Goal: Transaction & Acquisition: Purchase product/service

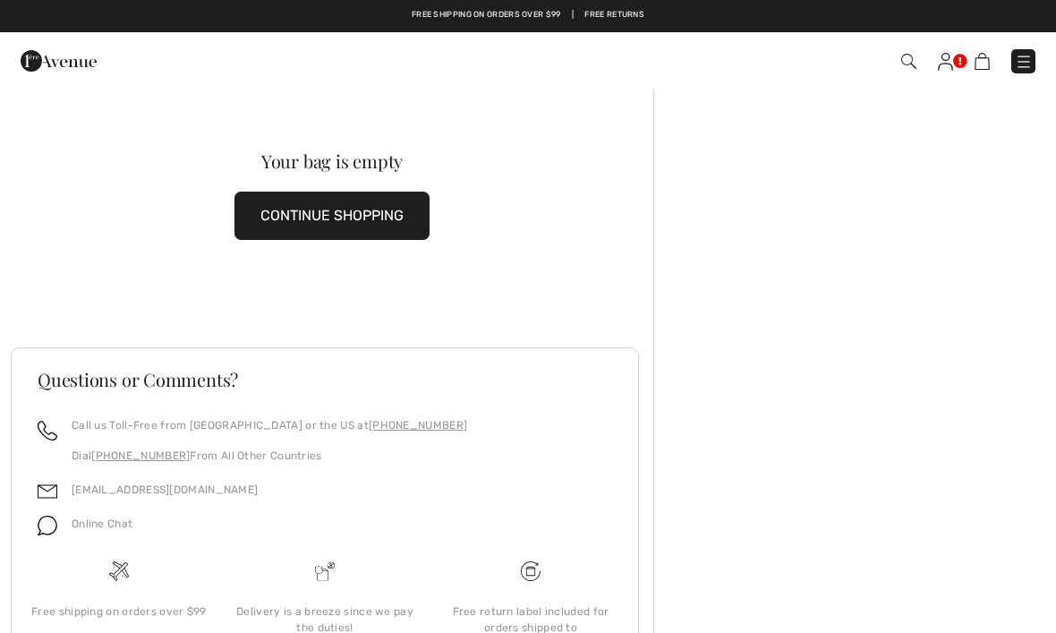
click at [905, 60] on img at bounding box center [908, 61] width 15 height 15
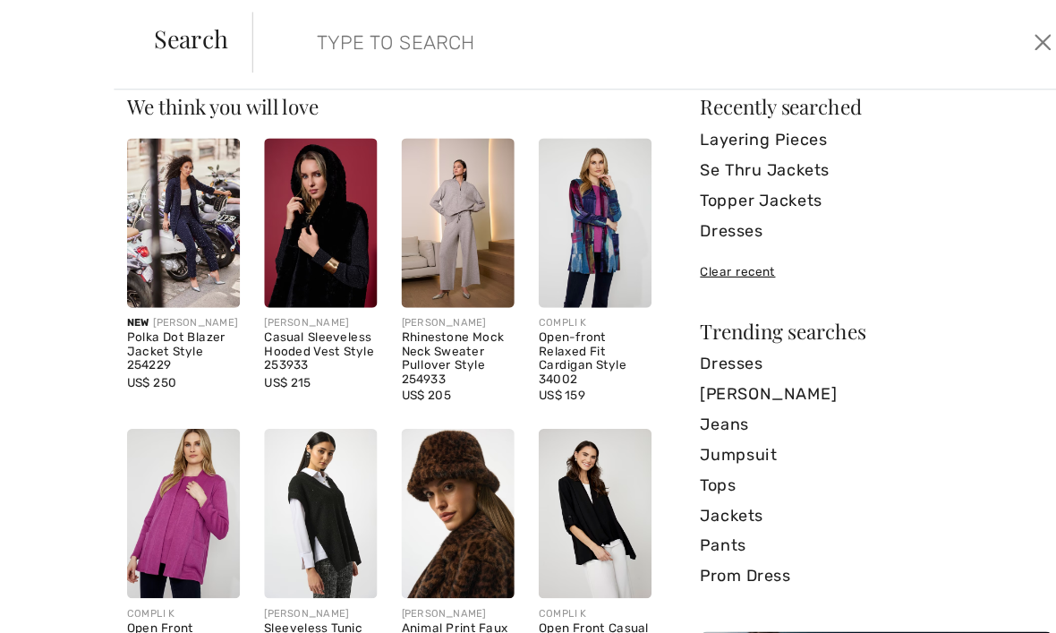
scroll to position [29, 0]
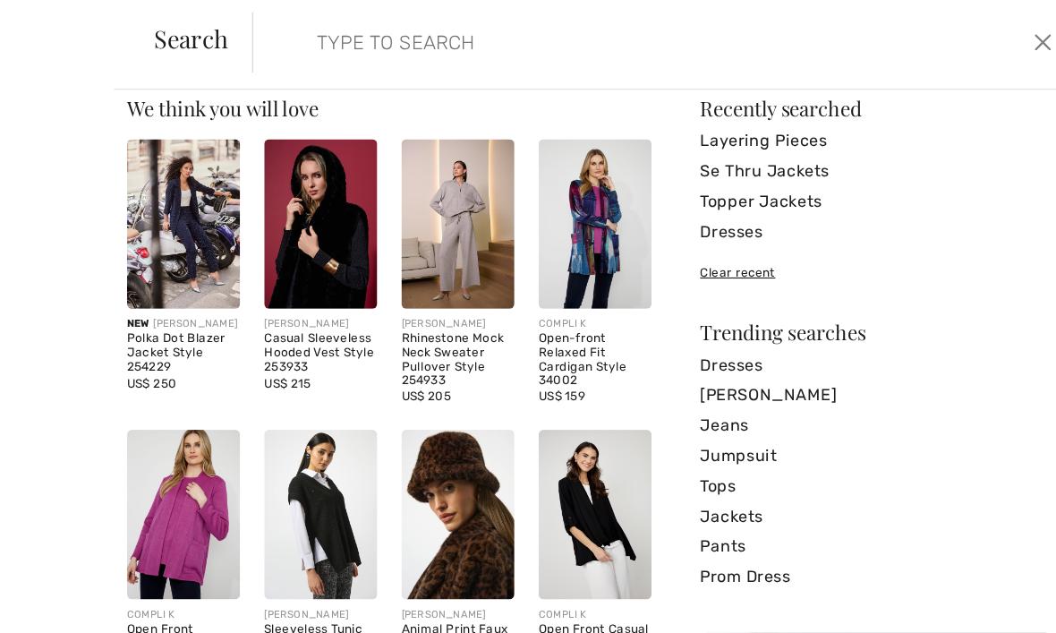
click at [403, 225] on img at bounding box center [411, 202] width 100 height 150
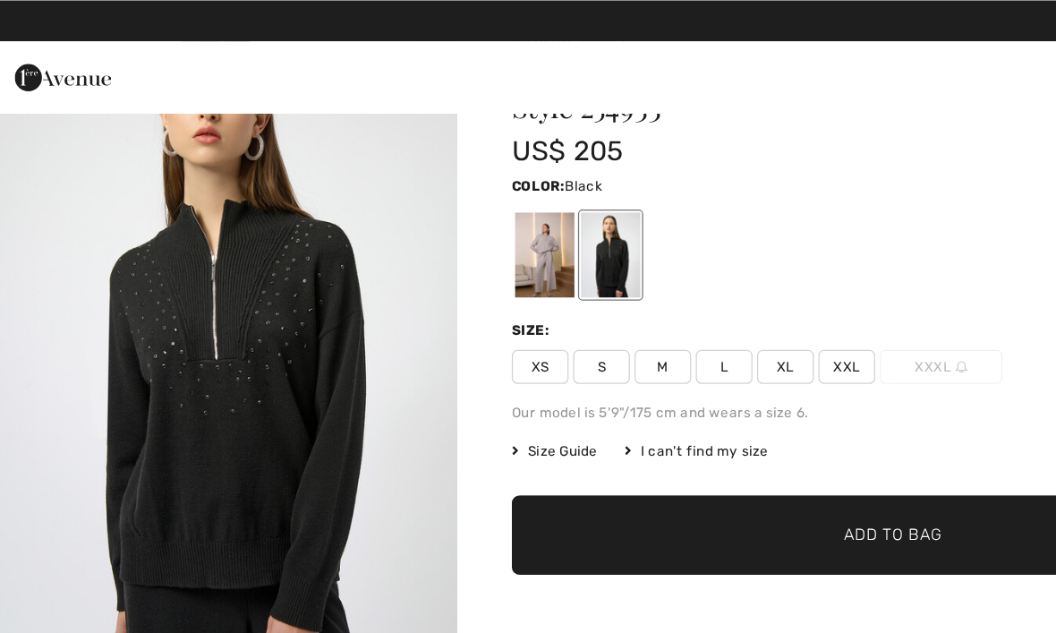
scroll to position [82, 0]
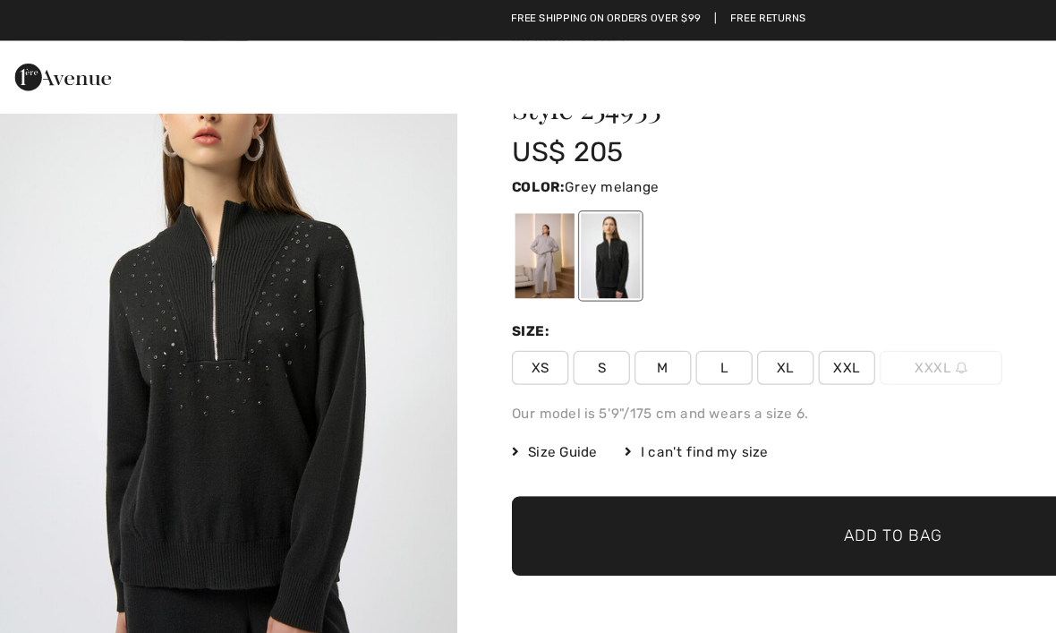
click at [437, 209] on div at bounding box center [438, 201] width 47 height 67
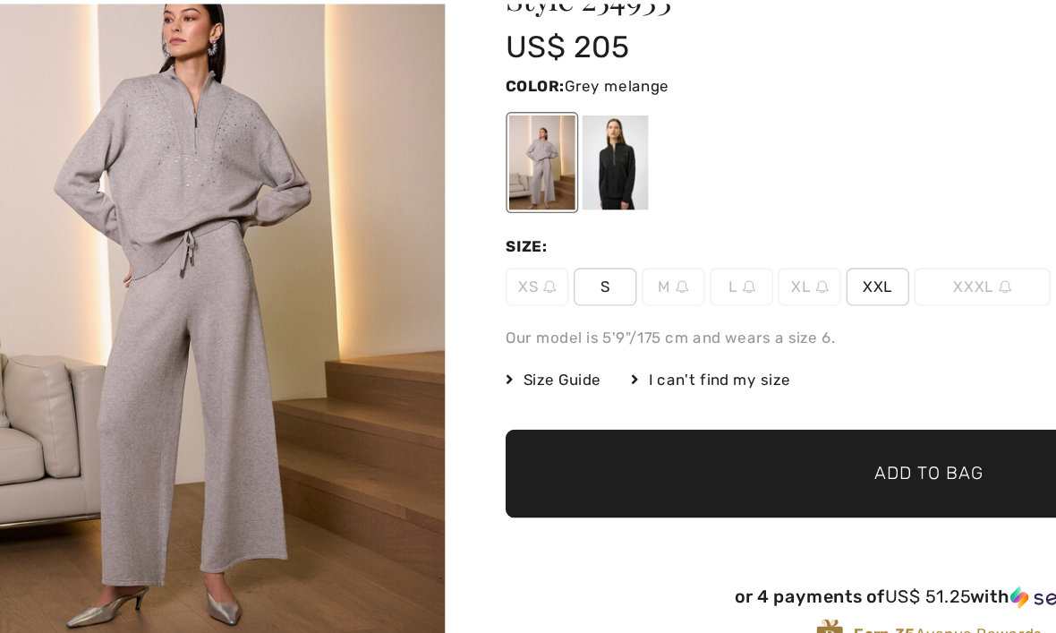
click at [654, 276] on span "XXL" at bounding box center [676, 289] width 45 height 27
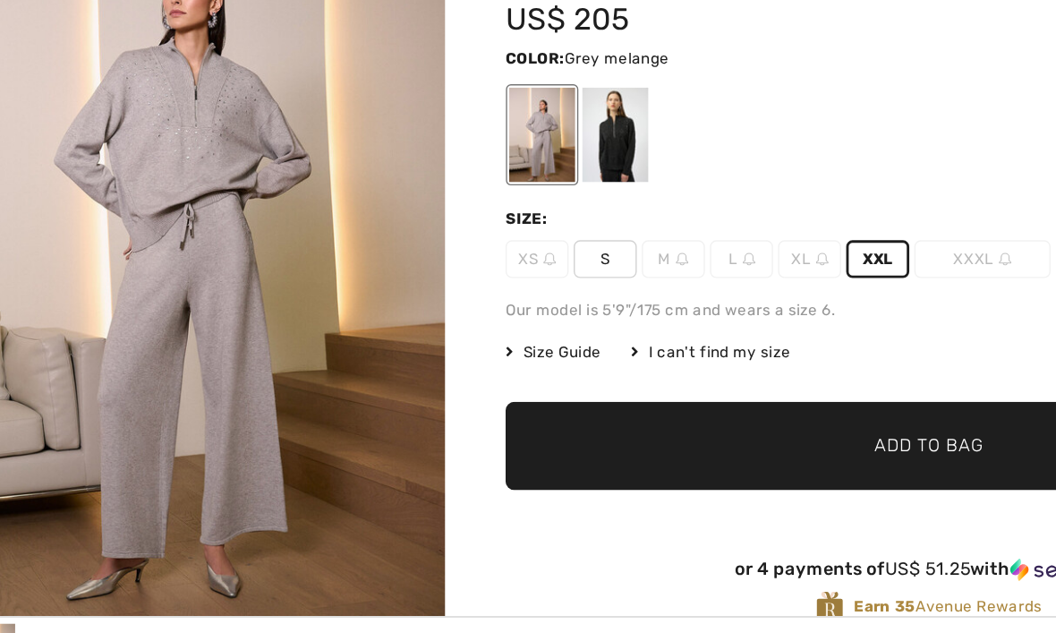
click at [606, 276] on span "XL" at bounding box center [628, 289] width 45 height 27
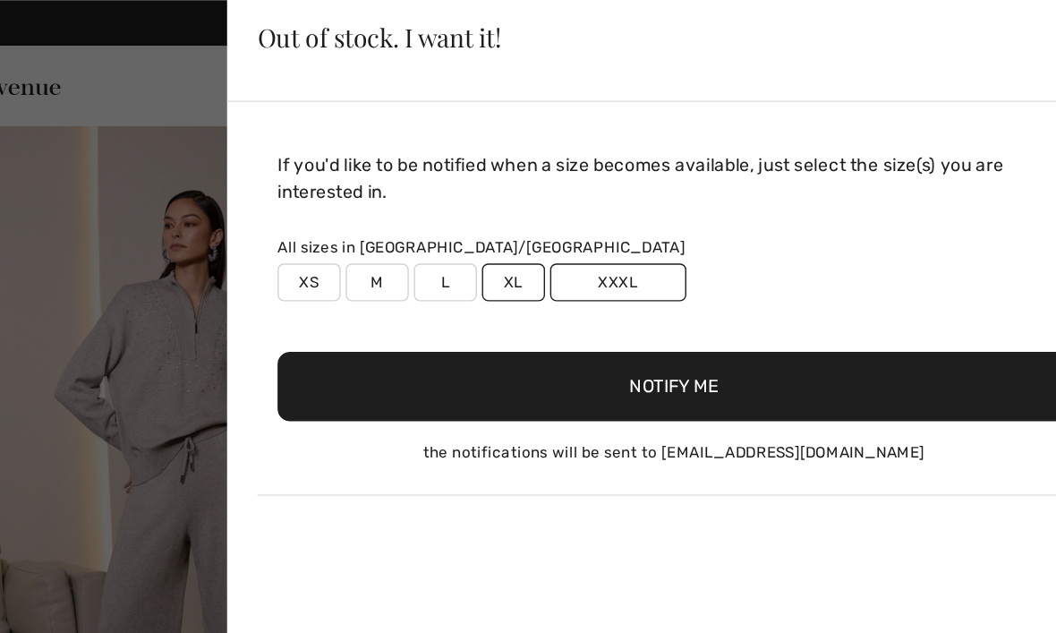
scroll to position [0, 0]
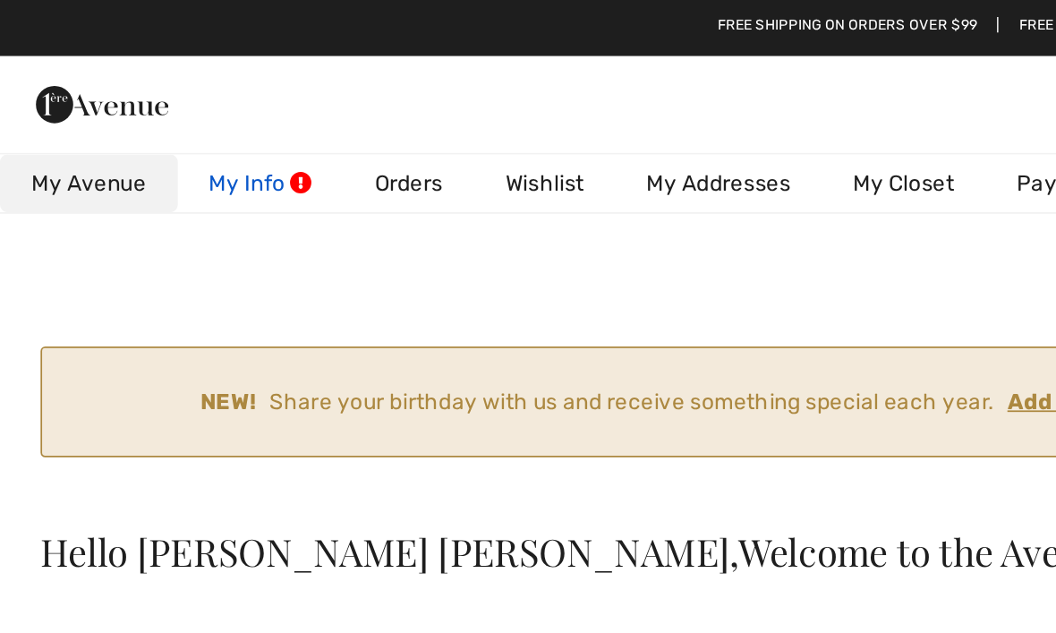
click at [150, 103] on link "My Info" at bounding box center [149, 105] width 95 height 33
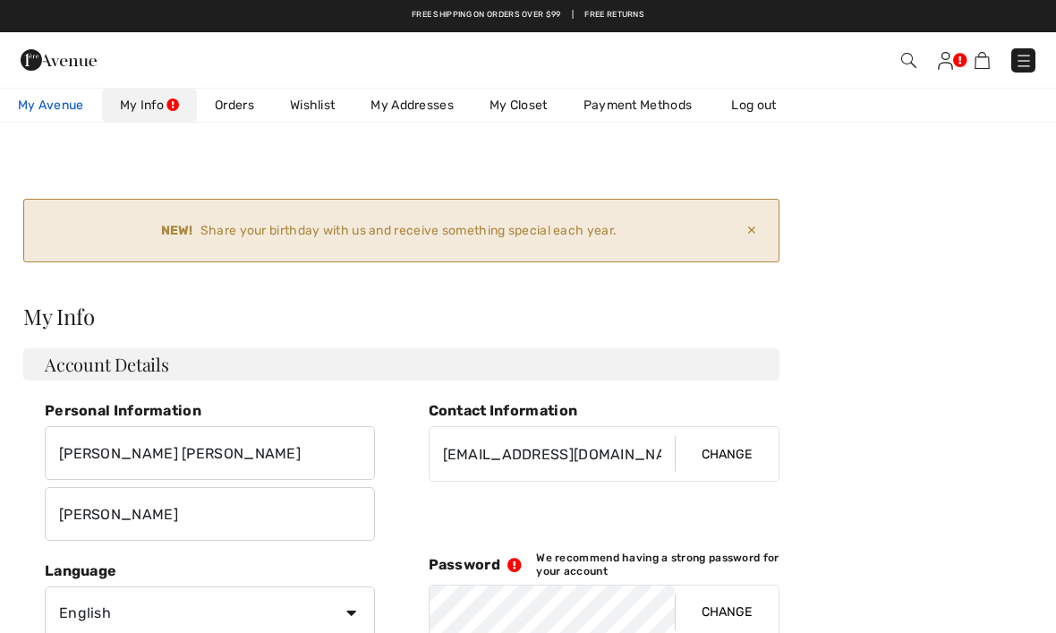
click at [56, 98] on span "My Avenue" at bounding box center [51, 105] width 66 height 19
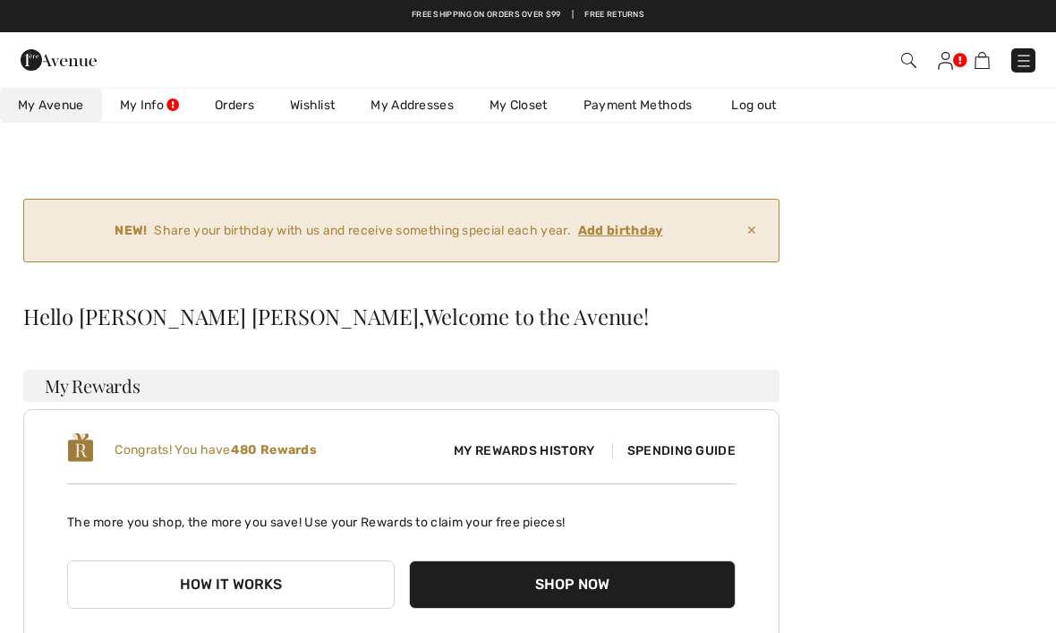
click at [901, 65] on img at bounding box center [908, 60] width 15 height 15
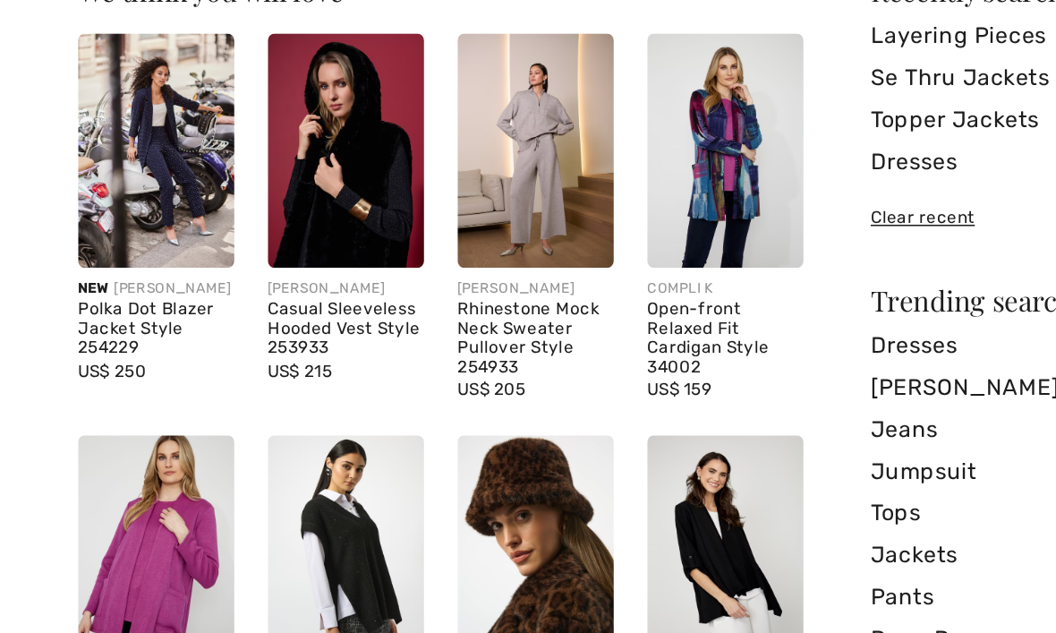
scroll to position [17, 0]
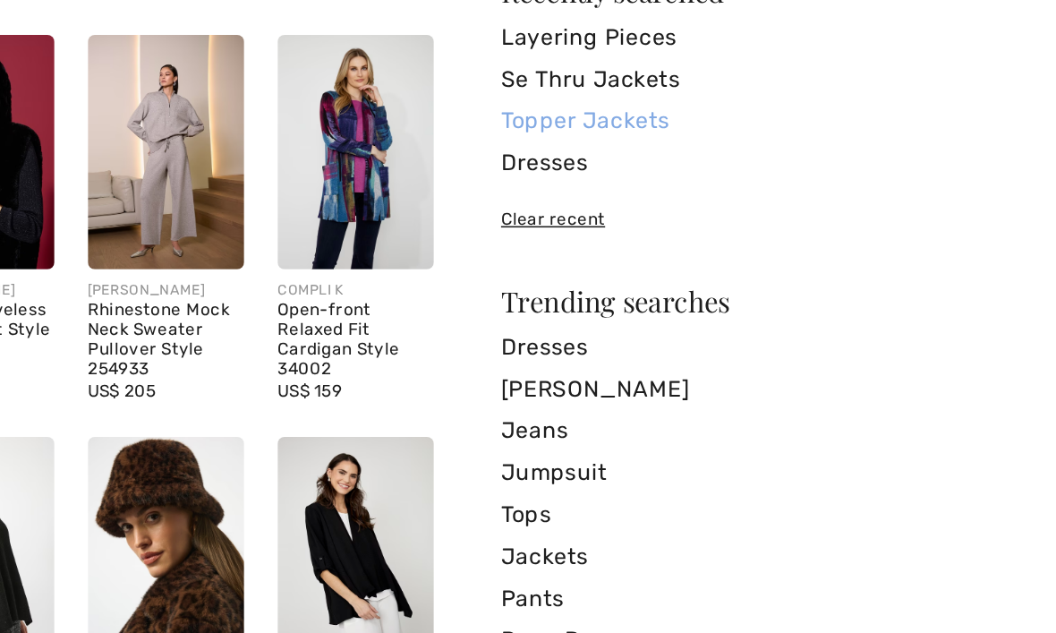
click at [625, 181] on link "Topper Jackets" at bounding box center [781, 194] width 313 height 27
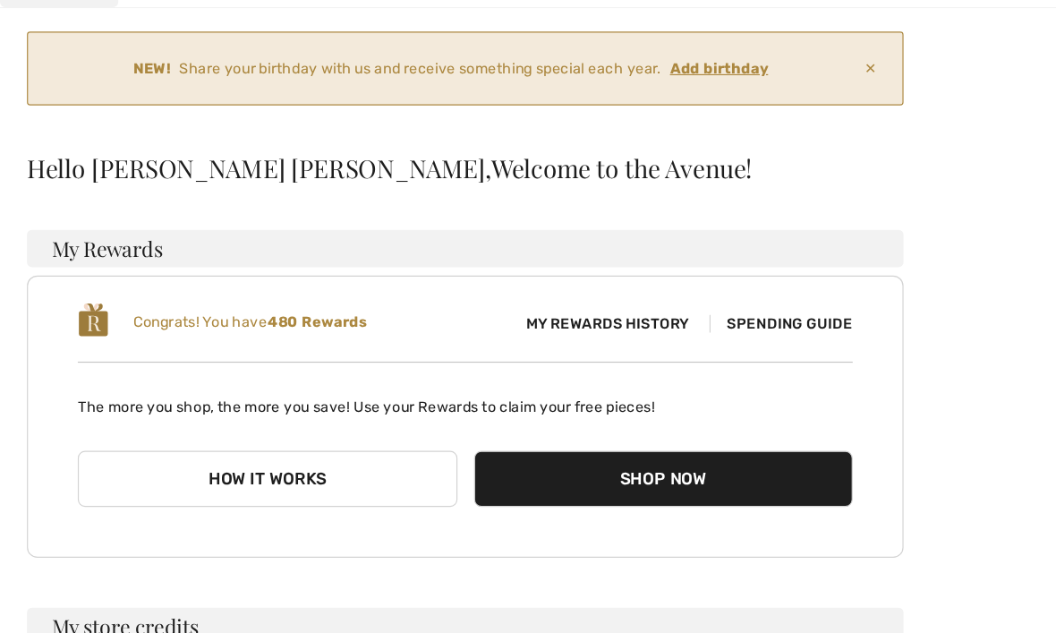
scroll to position [164, 0]
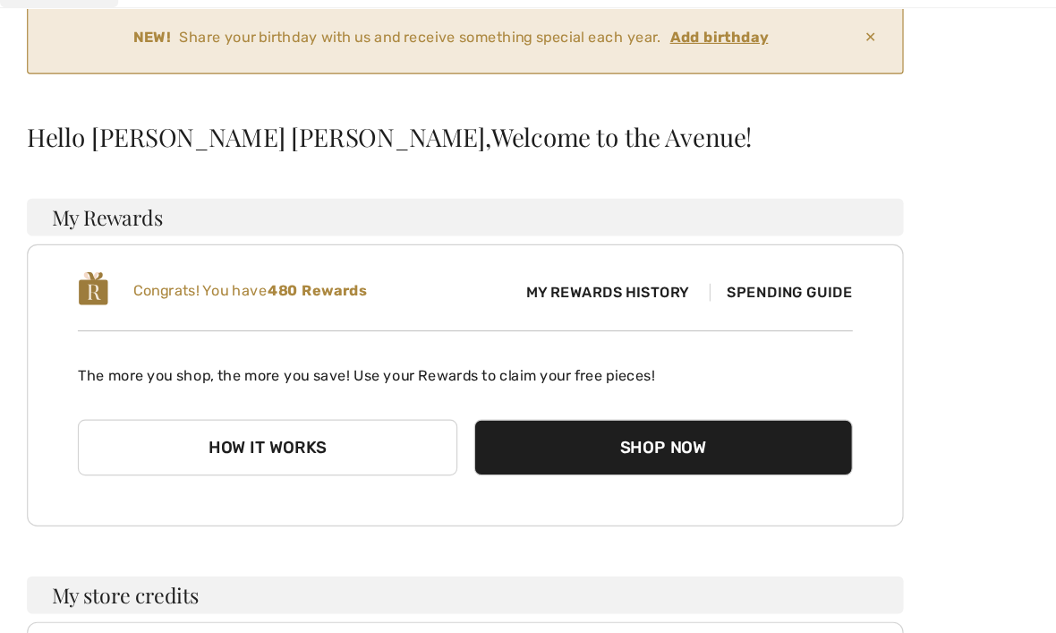
click at [599, 396] on button "Shop Now" at bounding box center [572, 420] width 327 height 48
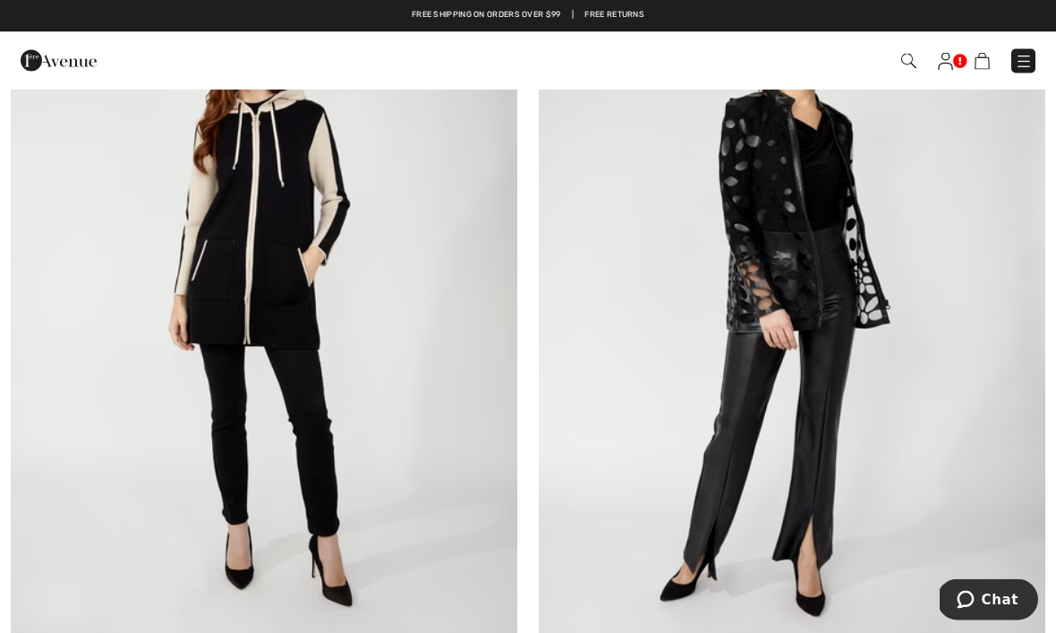
scroll to position [2057, 0]
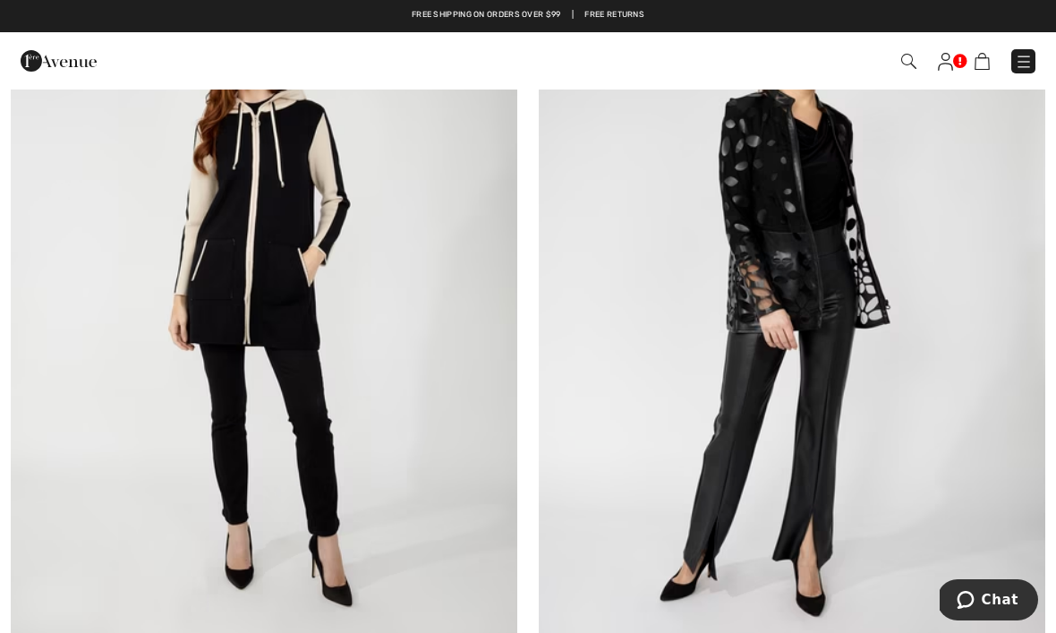
click at [817, 251] on img at bounding box center [792, 308] width 506 height 760
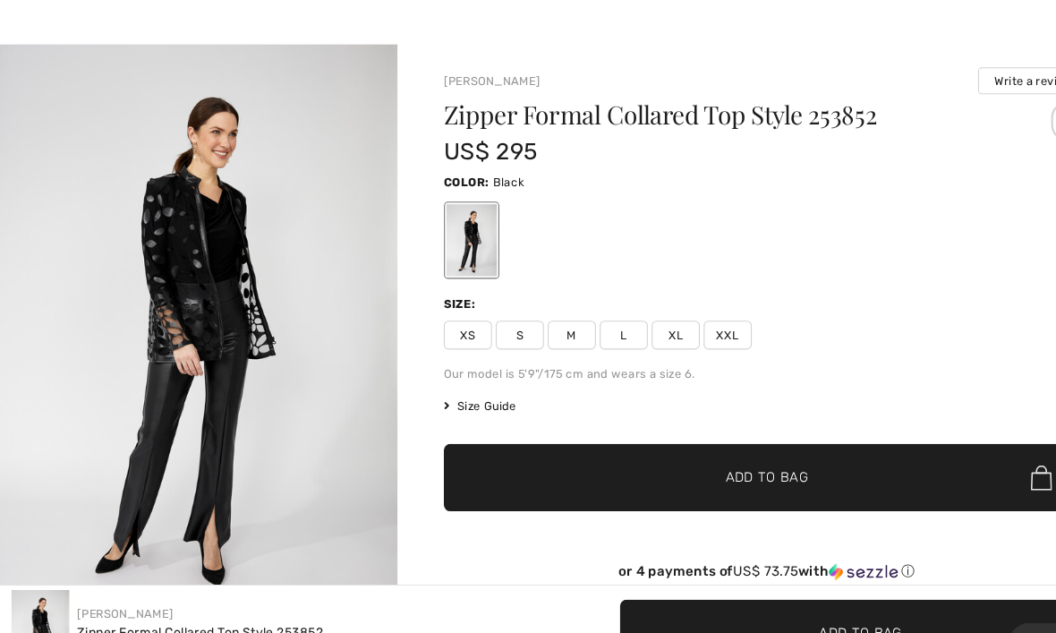
scroll to position [47, 0]
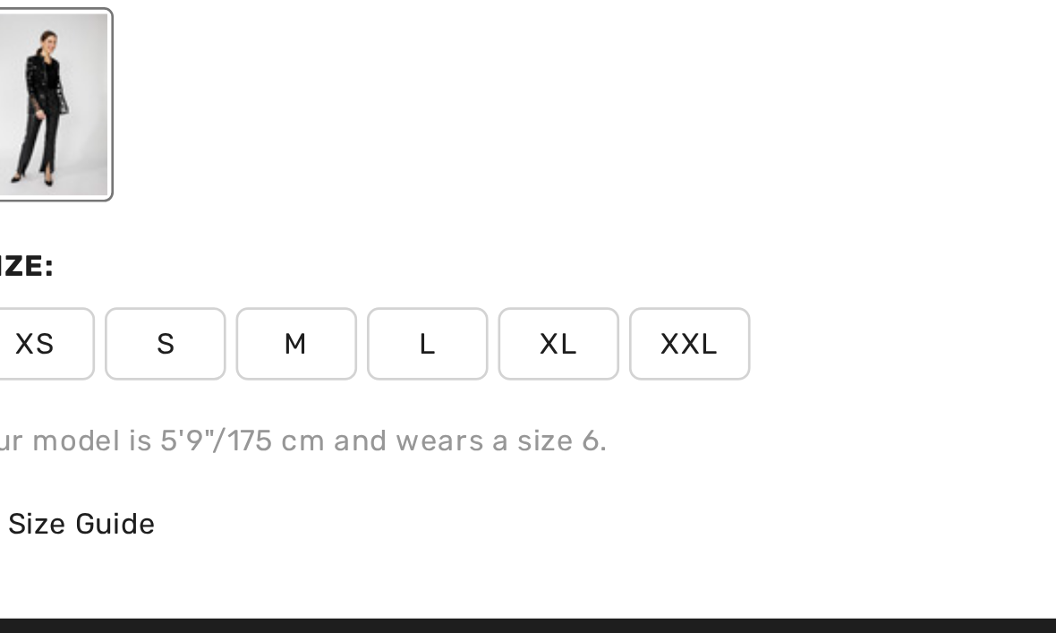
click at [606, 298] on span "XL" at bounding box center [628, 311] width 45 height 27
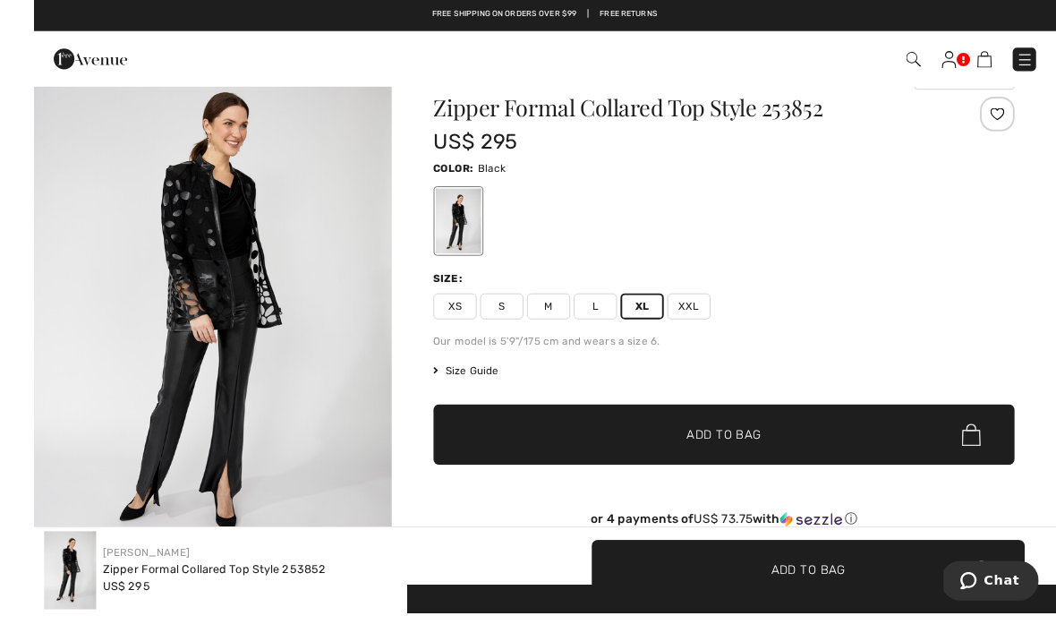
scroll to position [57, 0]
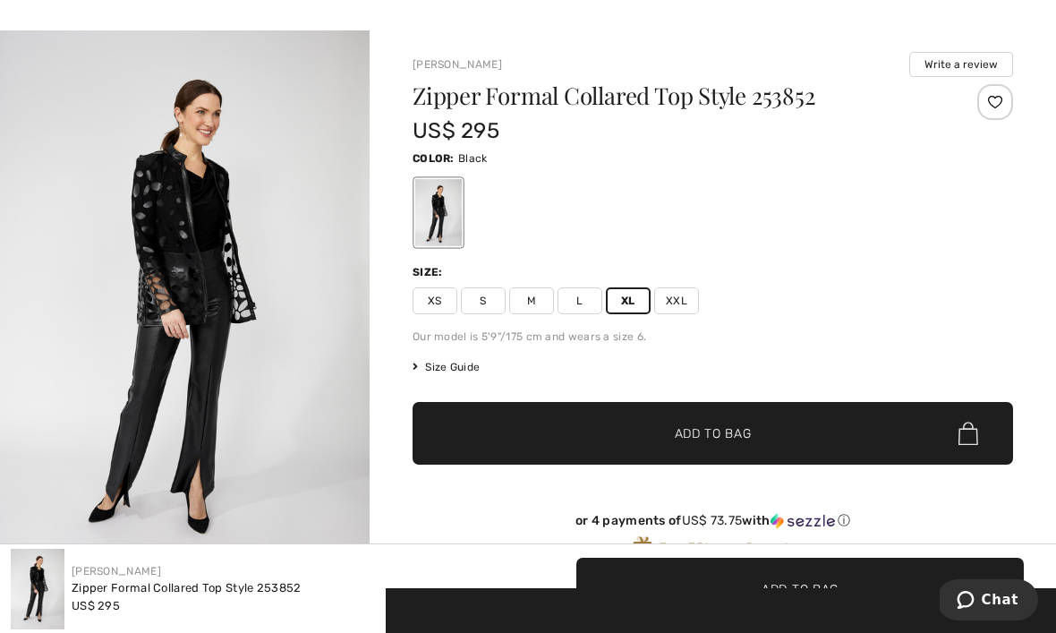
click at [760, 450] on span "✔ Added to Bag Add to Bag" at bounding box center [712, 433] width 600 height 63
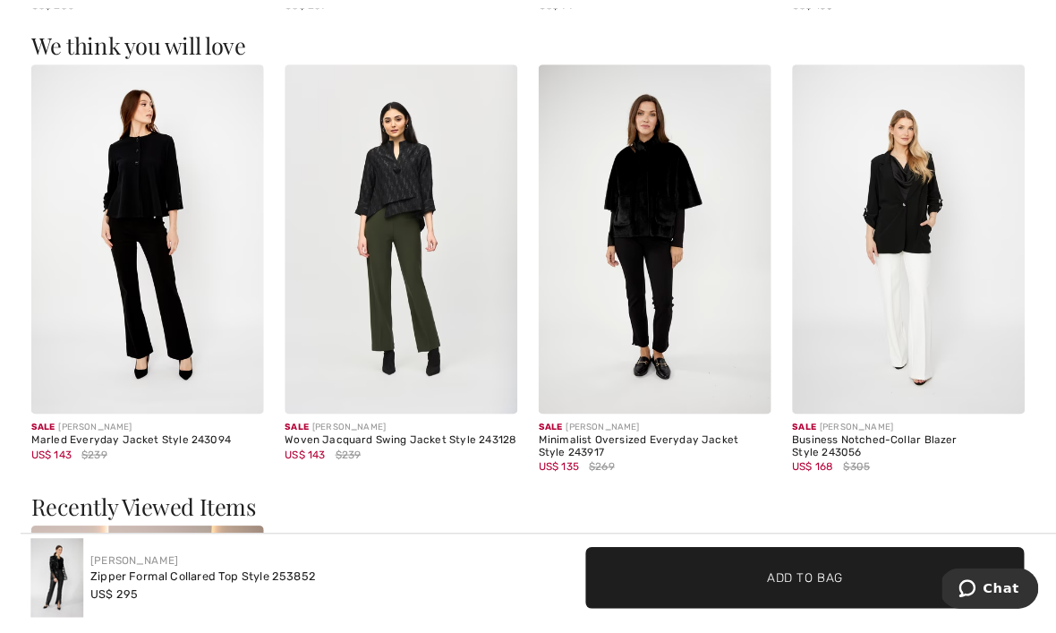
scroll to position [2095, 0]
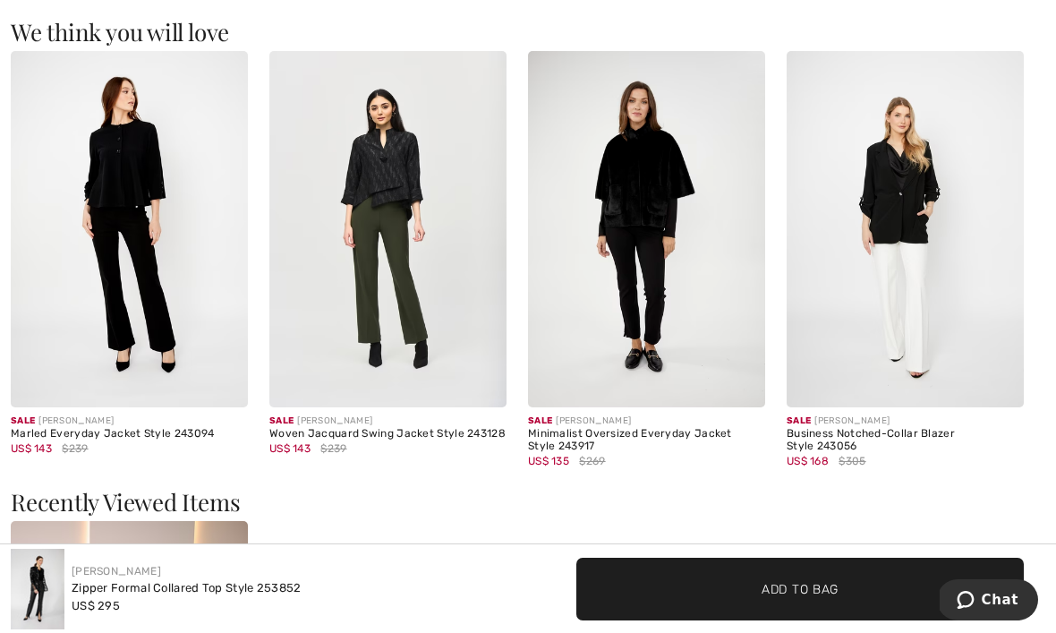
click at [651, 202] on img at bounding box center [646, 229] width 237 height 356
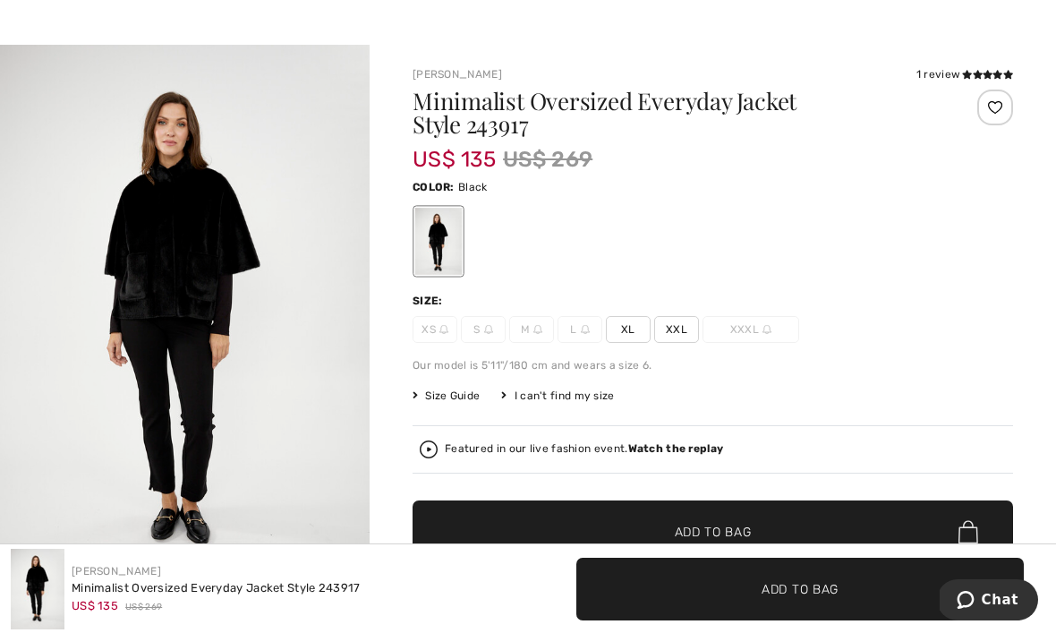
scroll to position [59, 0]
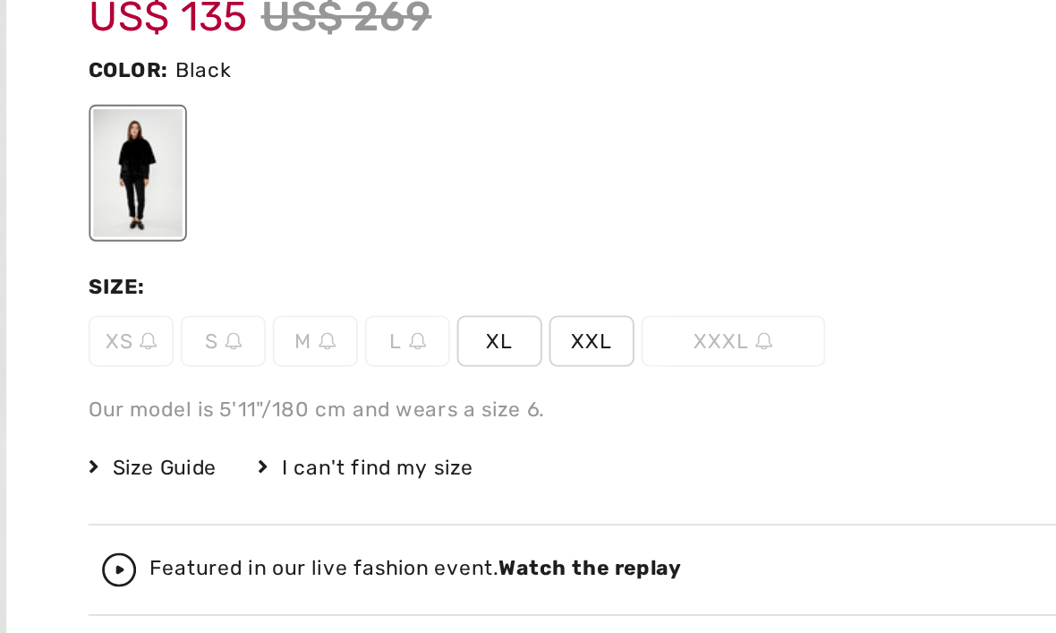
click at [606, 300] on span "XL" at bounding box center [628, 313] width 45 height 27
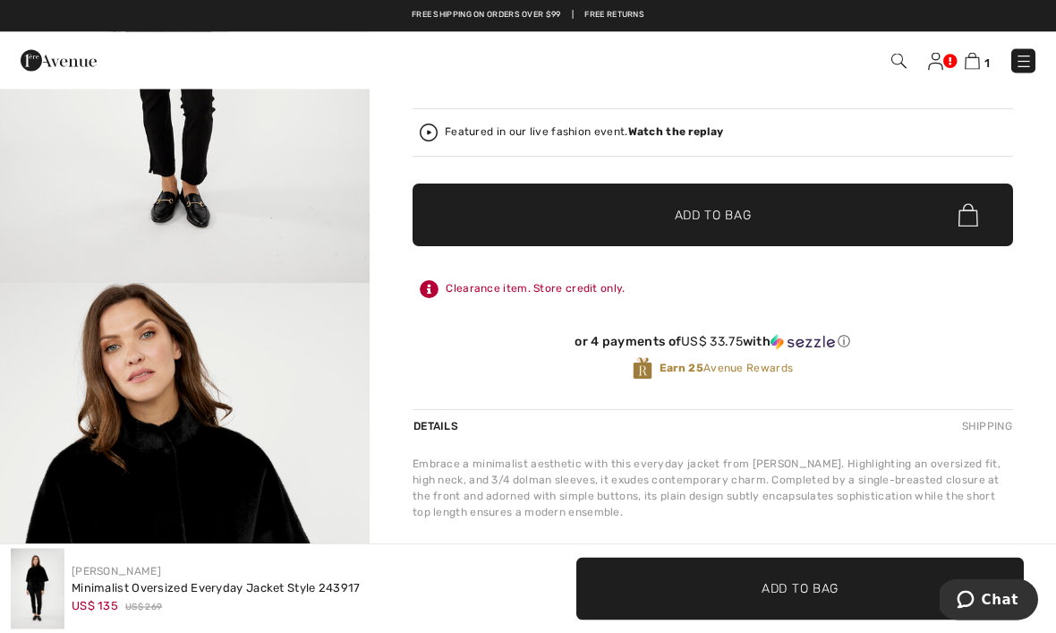
scroll to position [354, 0]
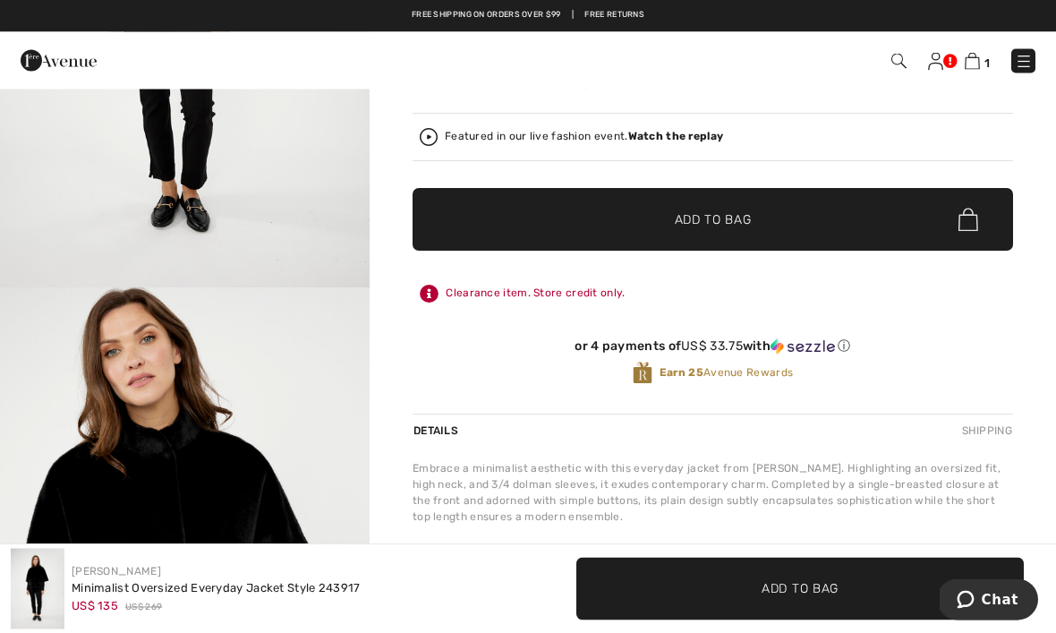
click at [769, 225] on span "✔ Added to Bag Add to Bag" at bounding box center [712, 220] width 600 height 63
